Goal: Find specific page/section

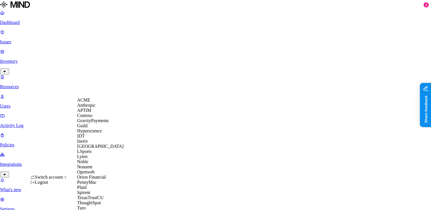
click at [100, 103] on div "ACME" at bounding box center [100, 100] width 46 height 5
